Goal: Task Accomplishment & Management: Manage account settings

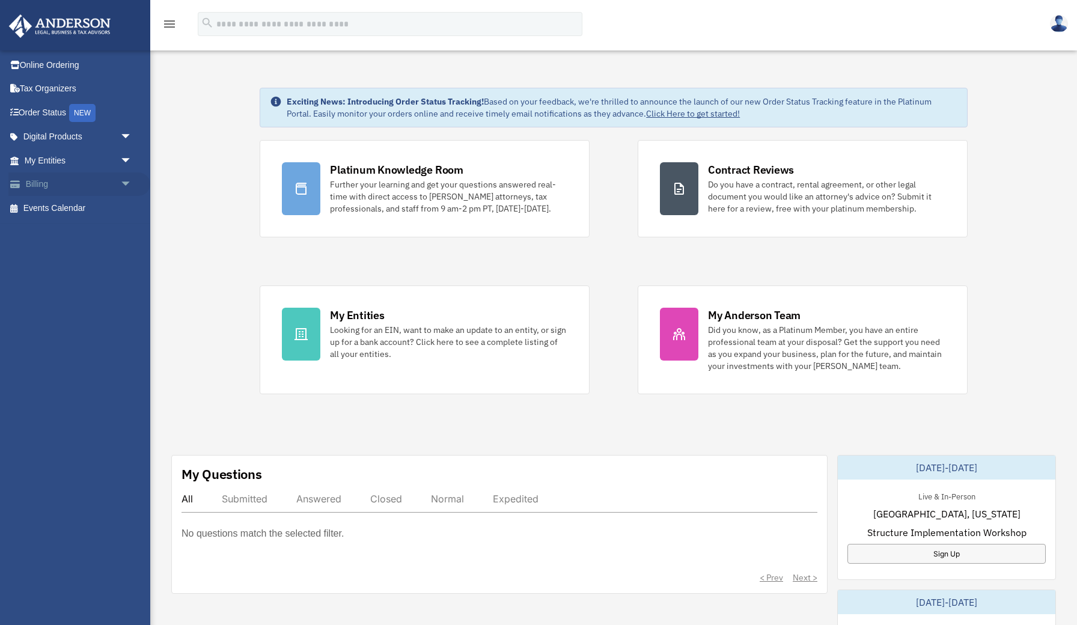
click at [42, 183] on link "Billing arrow_drop_down" at bounding box center [79, 184] width 142 height 24
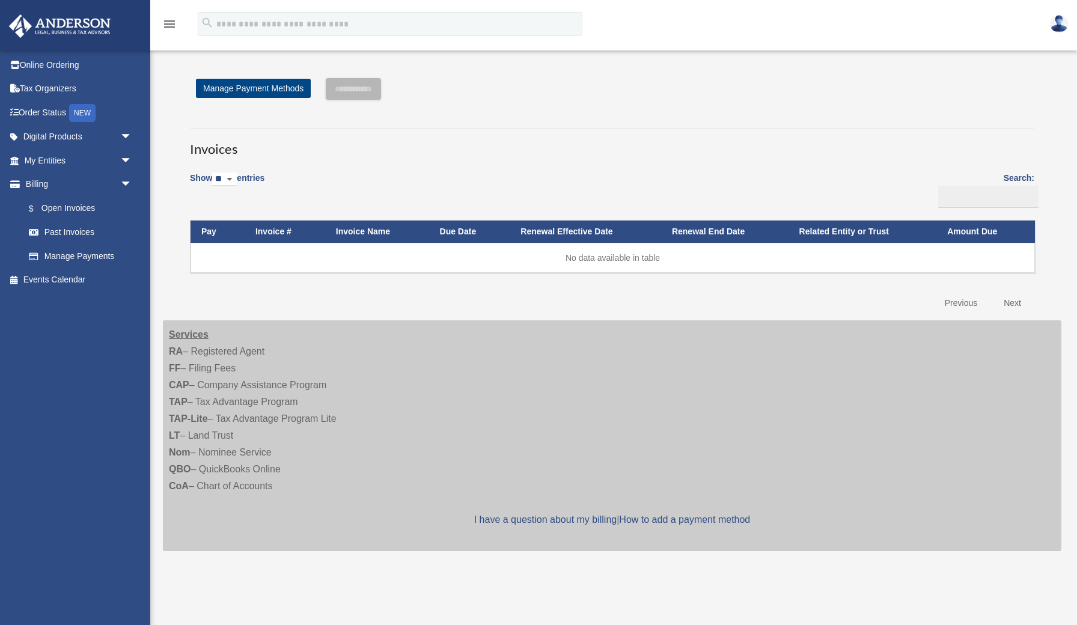
click at [969, 301] on link "Previous" at bounding box center [961, 303] width 50 height 25
click at [963, 304] on link "Previous" at bounding box center [961, 303] width 50 height 25
click at [1018, 195] on input "Search:" at bounding box center [988, 197] width 100 height 23
click at [126, 136] on span "arrow_drop_down" at bounding box center [132, 137] width 24 height 25
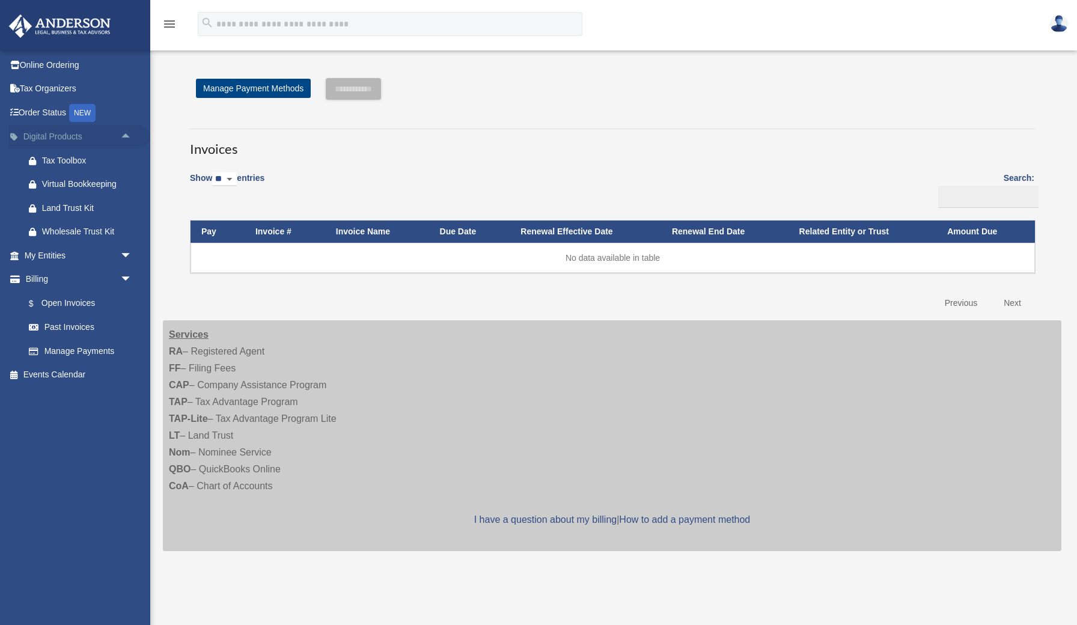
click at [126, 136] on span "arrow_drop_up" at bounding box center [132, 137] width 24 height 25
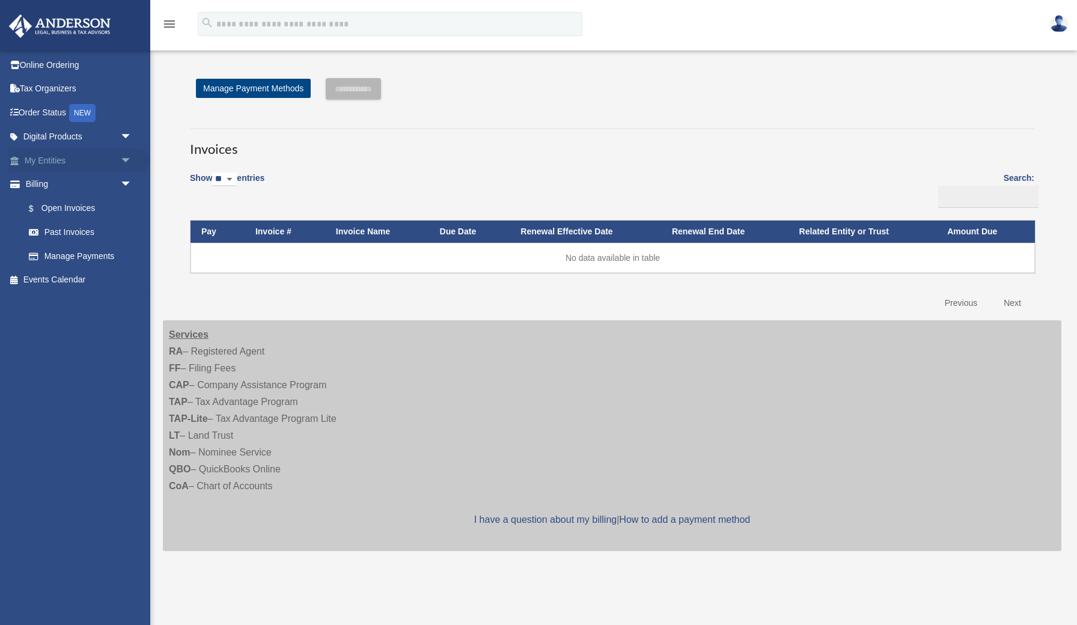
click at [127, 162] on span "arrow_drop_down" at bounding box center [132, 160] width 24 height 25
click at [93, 278] on link "$ Open Invoices" at bounding box center [83, 279] width 133 height 25
click at [80, 229] on link "Past Invoices" at bounding box center [83, 233] width 133 height 24
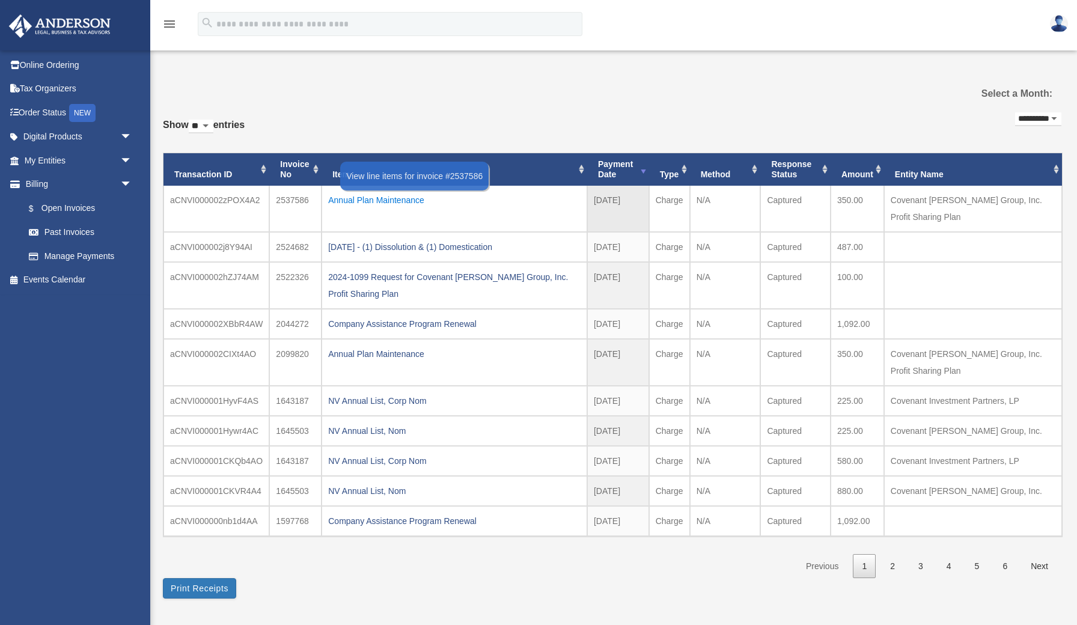
click at [424, 201] on div "Annual Plan Maintenance" at bounding box center [454, 200] width 252 height 17
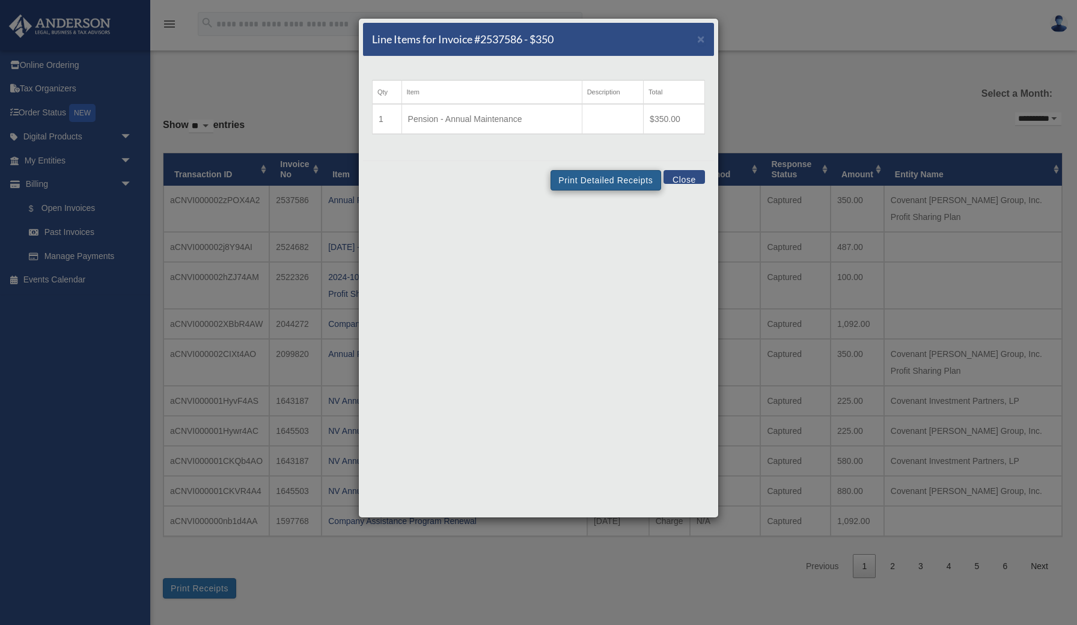
click at [591, 180] on button "Print Detailed Receipts" at bounding box center [606, 180] width 110 height 20
click at [684, 177] on button "Close" at bounding box center [684, 177] width 41 height 14
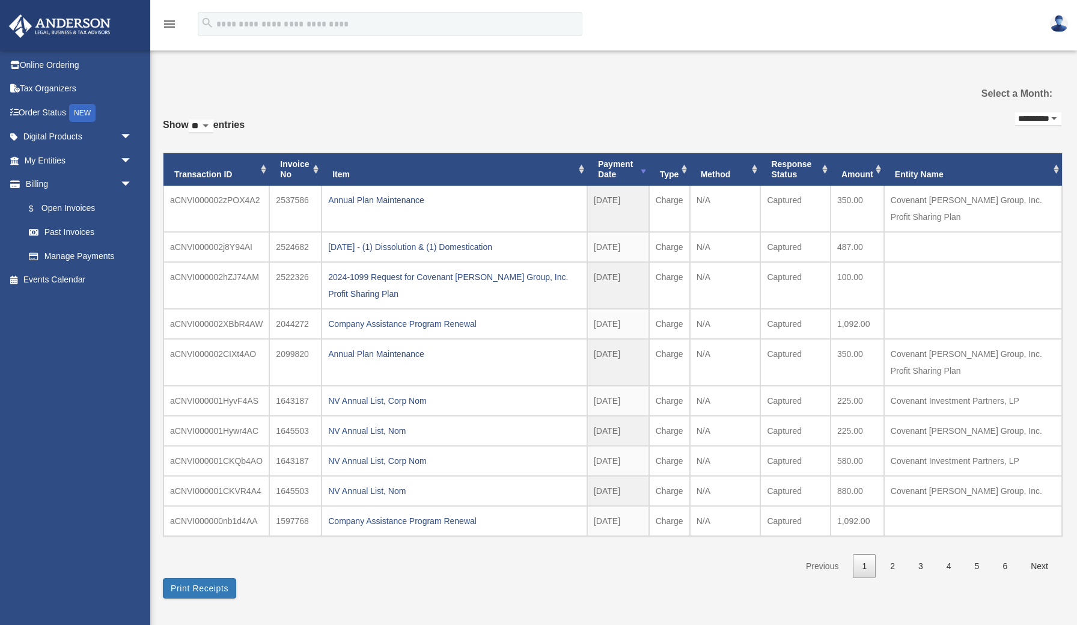
click at [1060, 26] on img at bounding box center [1059, 23] width 18 height 17
click at [847, 81] on link "Logout" at bounding box center [879, 80] width 120 height 25
